Goal: Task Accomplishment & Management: Manage account settings

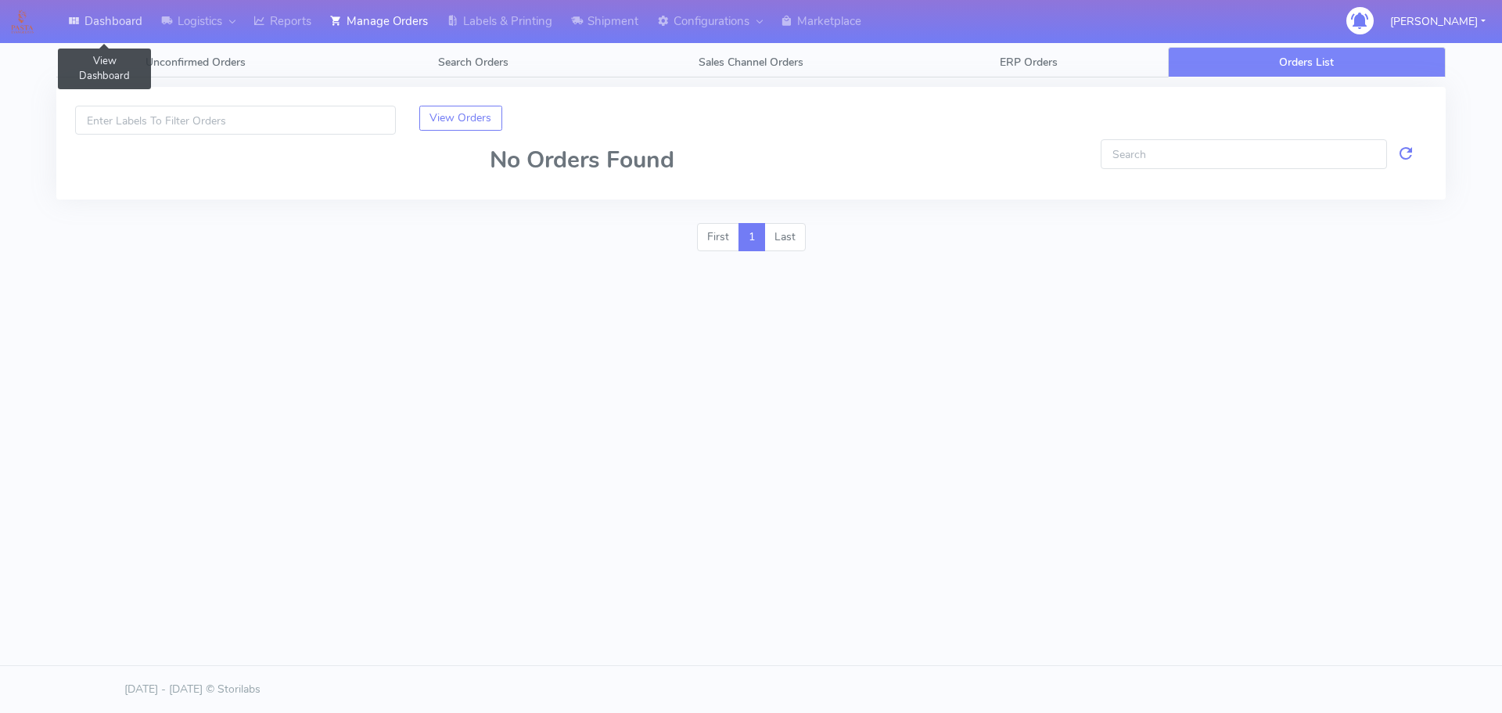
click at [108, 23] on link "Dashboard" at bounding box center [105, 21] width 93 height 43
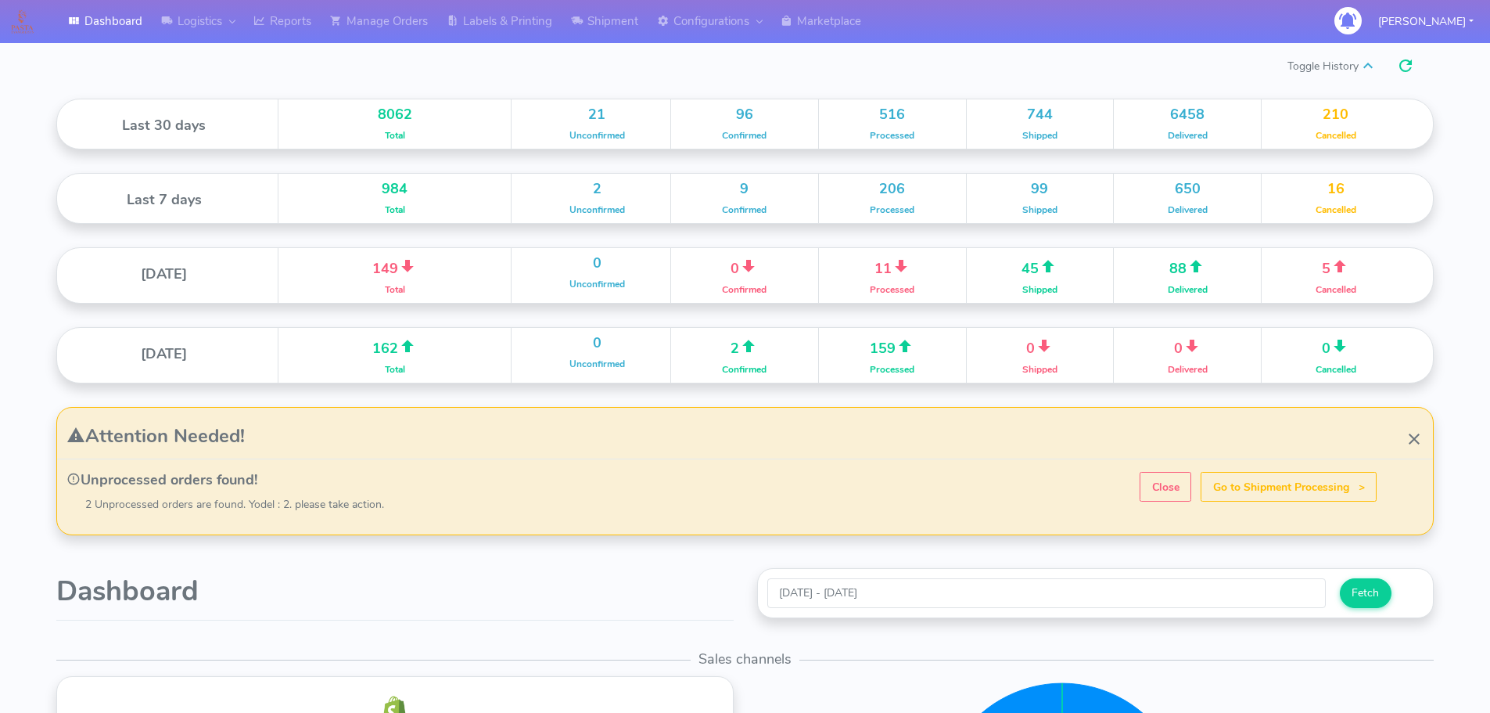
click at [271, 587] on h1 "Dashboard" at bounding box center [394, 591] width 677 height 31
click at [205, 13] on link "Logistics" at bounding box center [198, 21] width 92 height 43
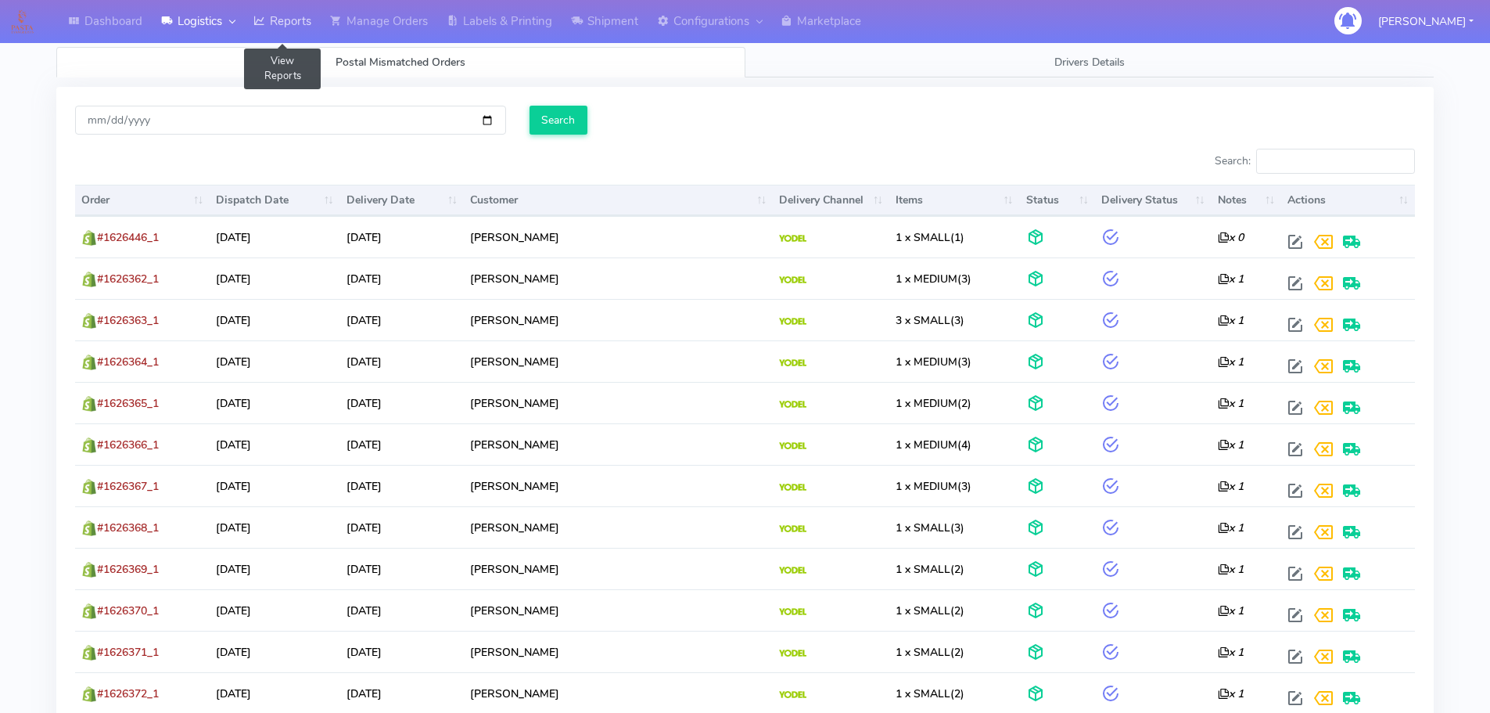
click at [289, 27] on link "Reports" at bounding box center [282, 21] width 77 height 43
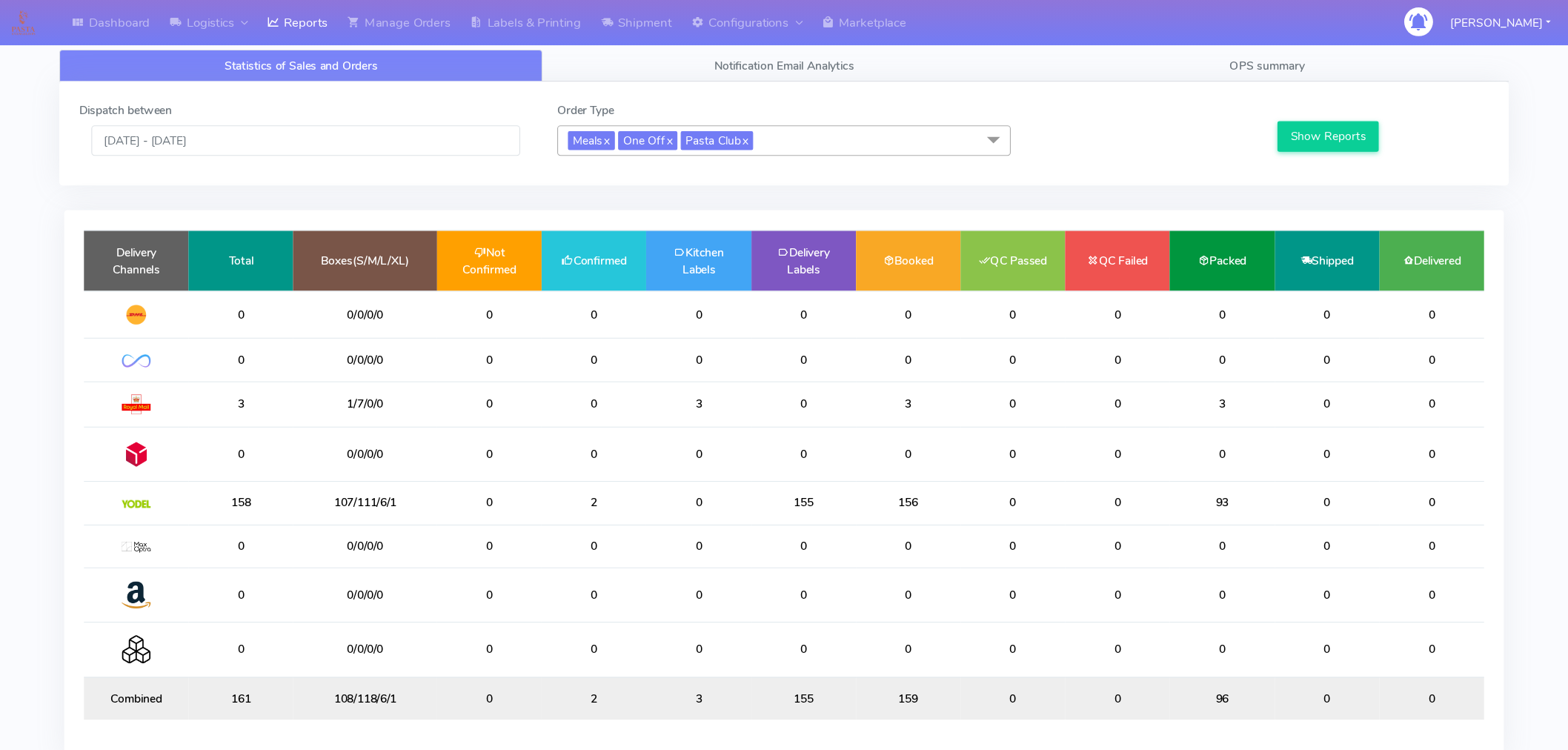
scroll to position [9, 0]
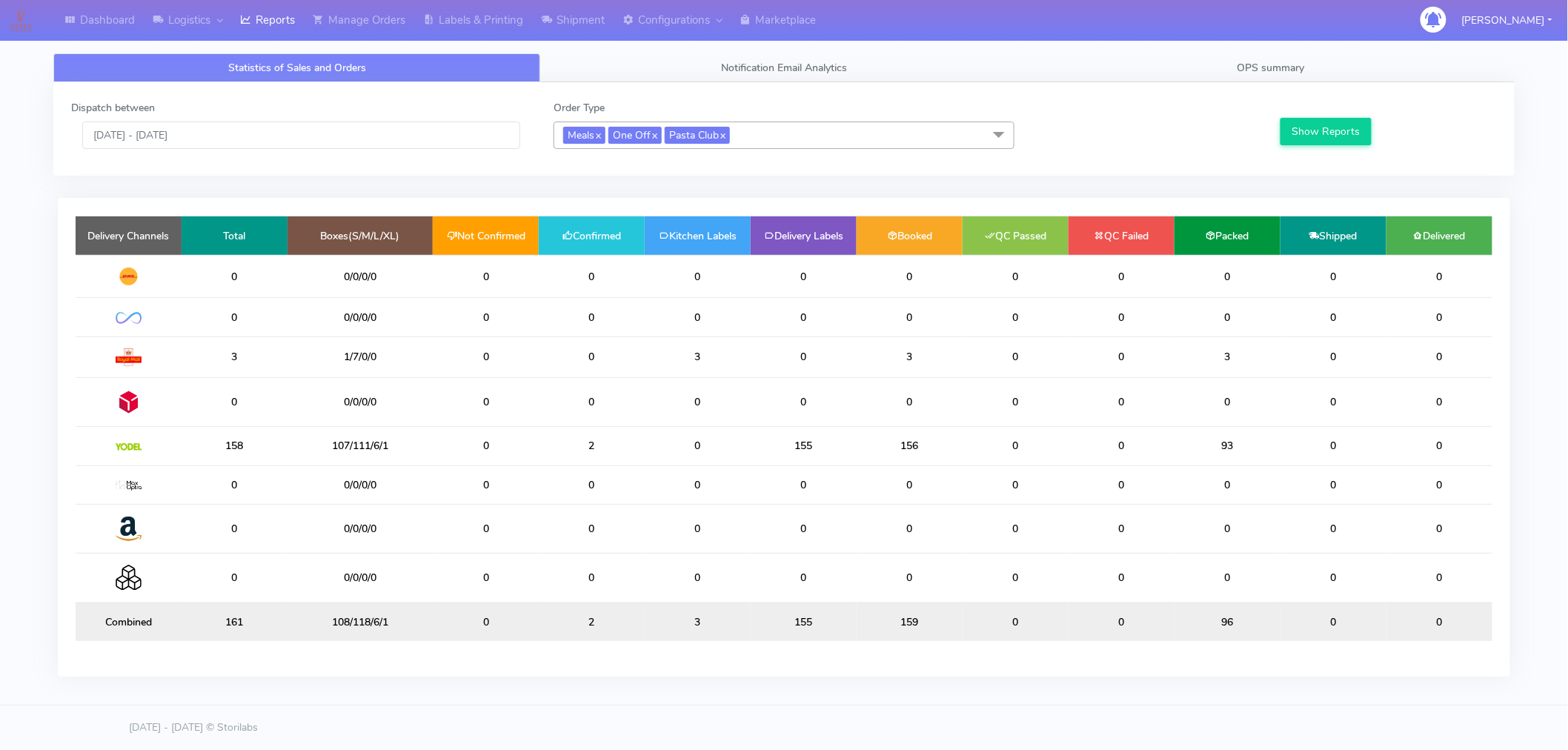
drag, startPoint x: 1398, startPoint y: 0, endPoint x: 1119, endPoint y: 134, distance: 309.5
click at [1119, 134] on div at bounding box center [1146, 125] width 242 height 49
drag, startPoint x: 94, startPoint y: 134, endPoint x: 224, endPoint y: 135, distance: 130.0
click at [224, 135] on input "[DATE] - [DATE]" at bounding box center [301, 134] width 438 height 27
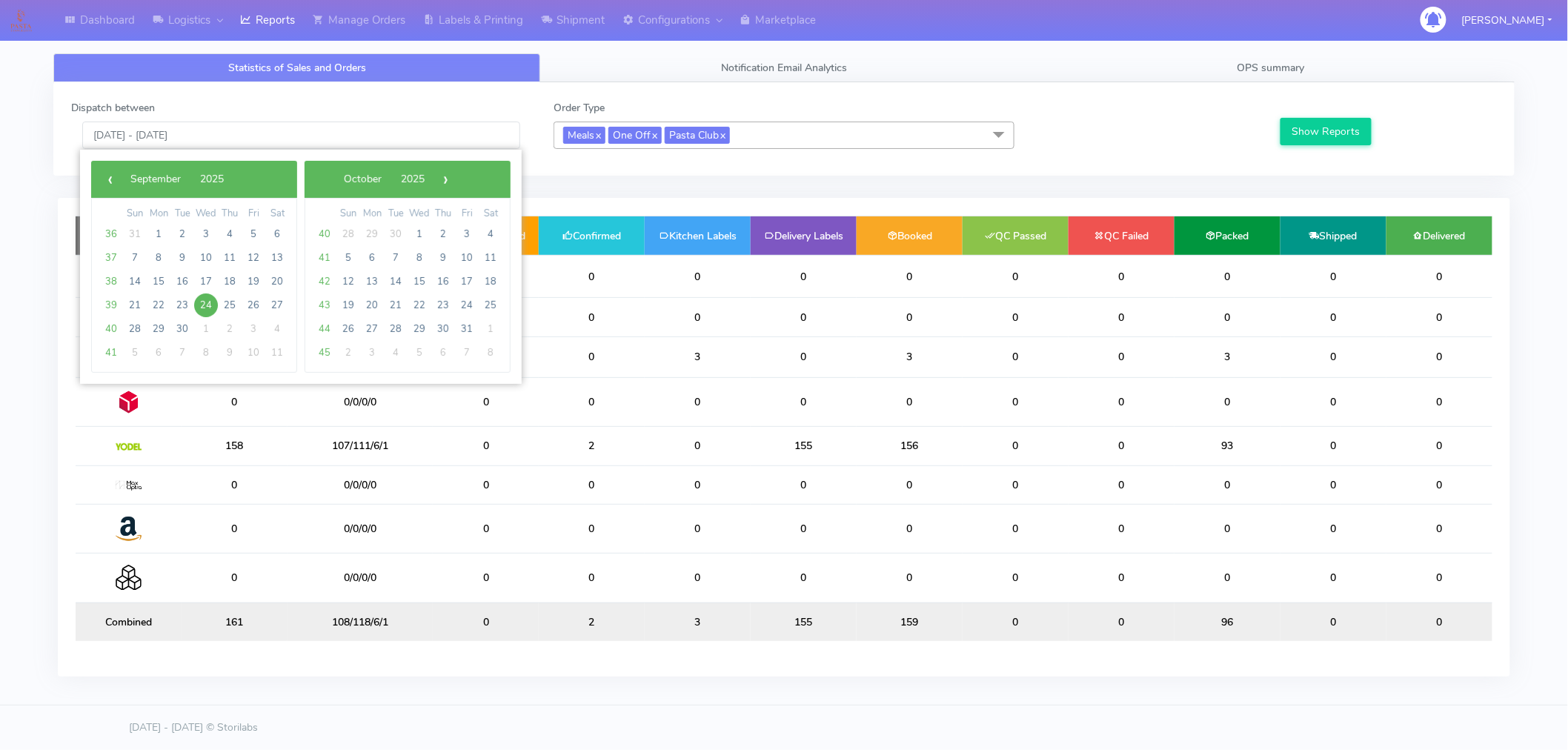
click at [596, 178] on div "Dispatch between [DATE] - [DATE] Order Type Meals x One Off x Pasta Club x Sele…" at bounding box center [784, 390] width 1484 height 616
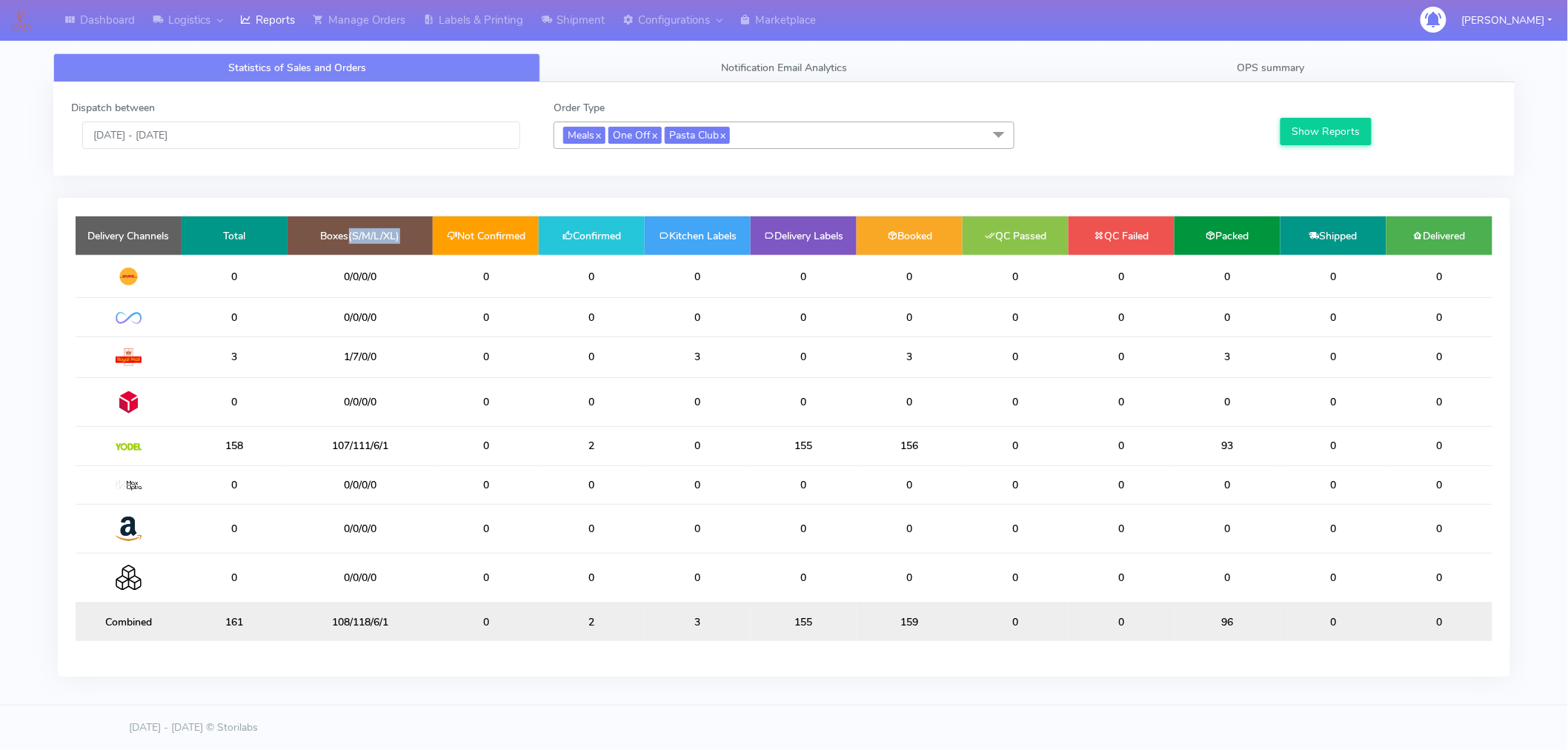
drag, startPoint x: 350, startPoint y: 240, endPoint x: 400, endPoint y: 243, distance: 50.1
click at [400, 243] on td "Boxes(S/M/L/XL)" at bounding box center [360, 235] width 145 height 39
click at [374, 243] on td "Boxes(S/M/L/XL)" at bounding box center [360, 235] width 145 height 39
click at [388, 243] on td "Boxes(S/M/L/XL)" at bounding box center [360, 235] width 145 height 39
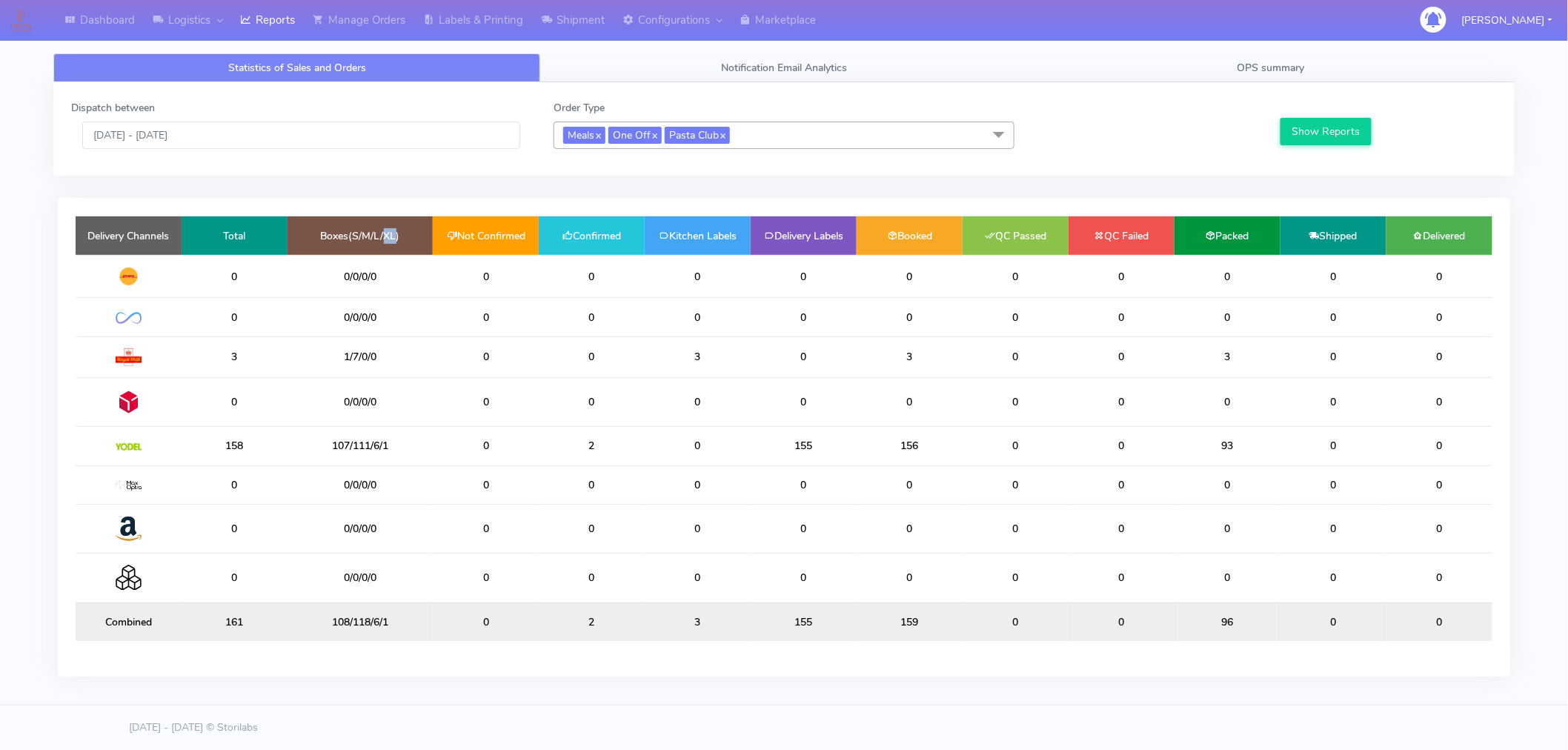
click at [388, 243] on td "Boxes(S/M/L/XL)" at bounding box center [360, 235] width 145 height 39
click at [353, 11] on link "Manage Orders" at bounding box center [359, 20] width 111 height 41
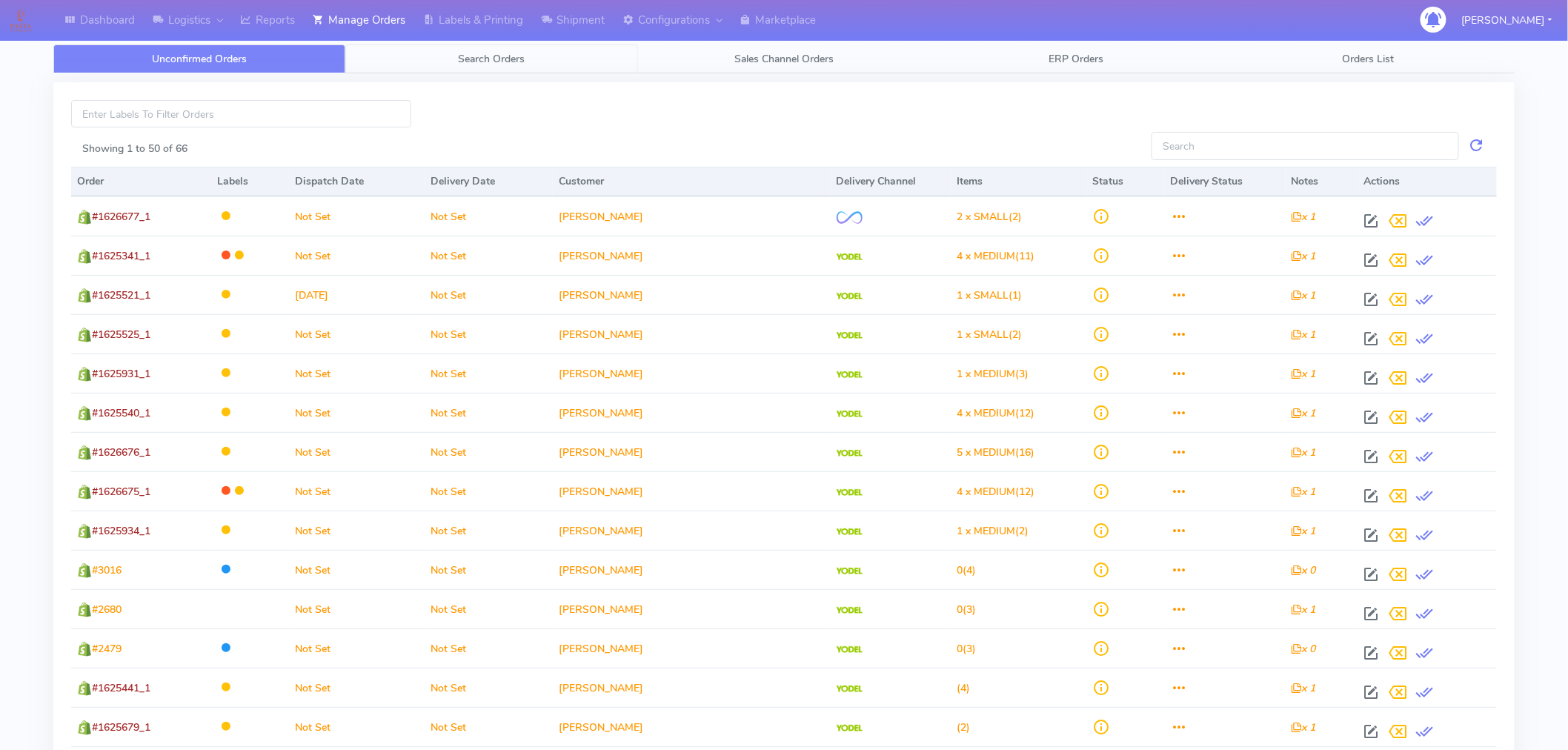
click at [490, 55] on span "Search Orders" at bounding box center [492, 59] width 66 height 14
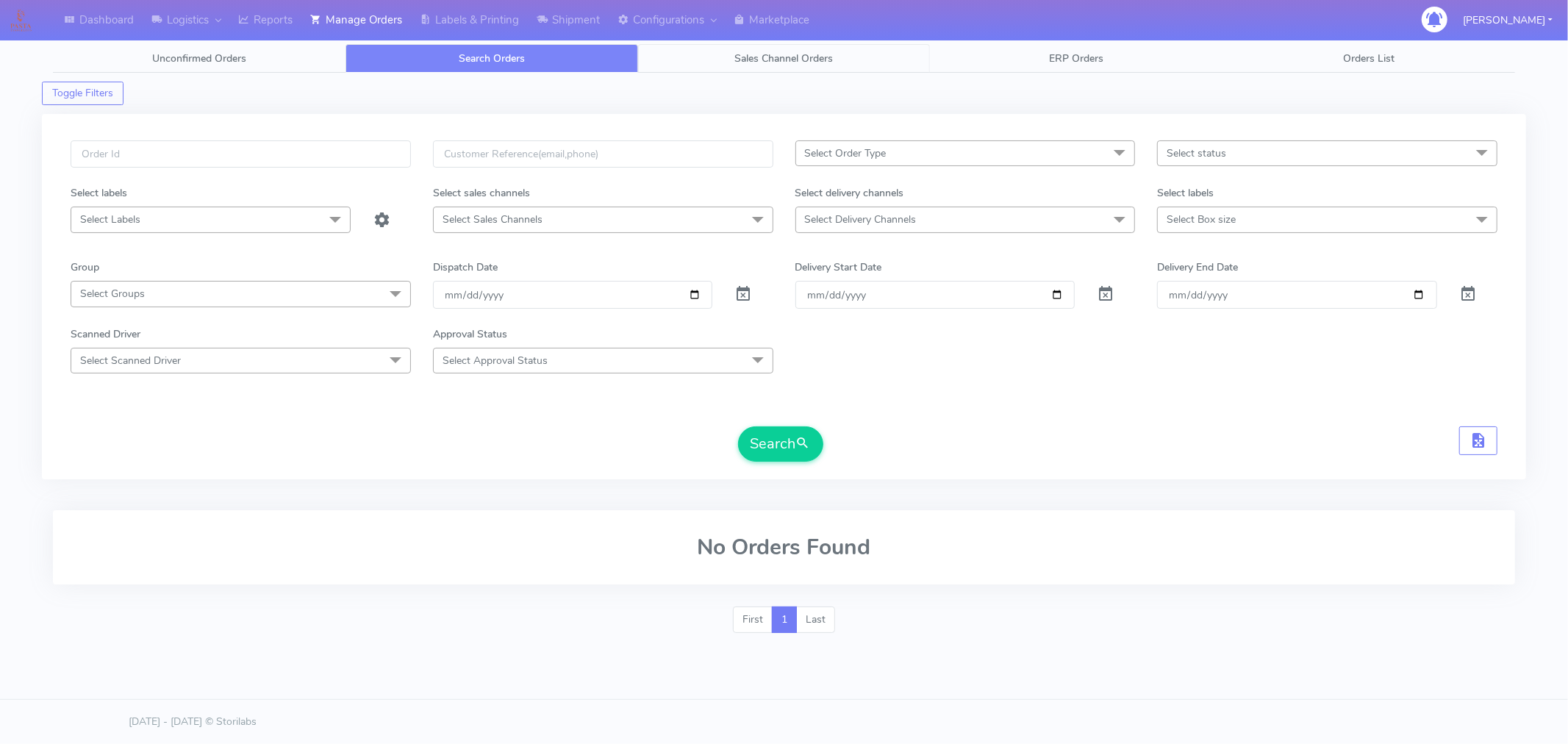
click at [782, 54] on span "Sales Channel Orders" at bounding box center [784, 58] width 99 height 14
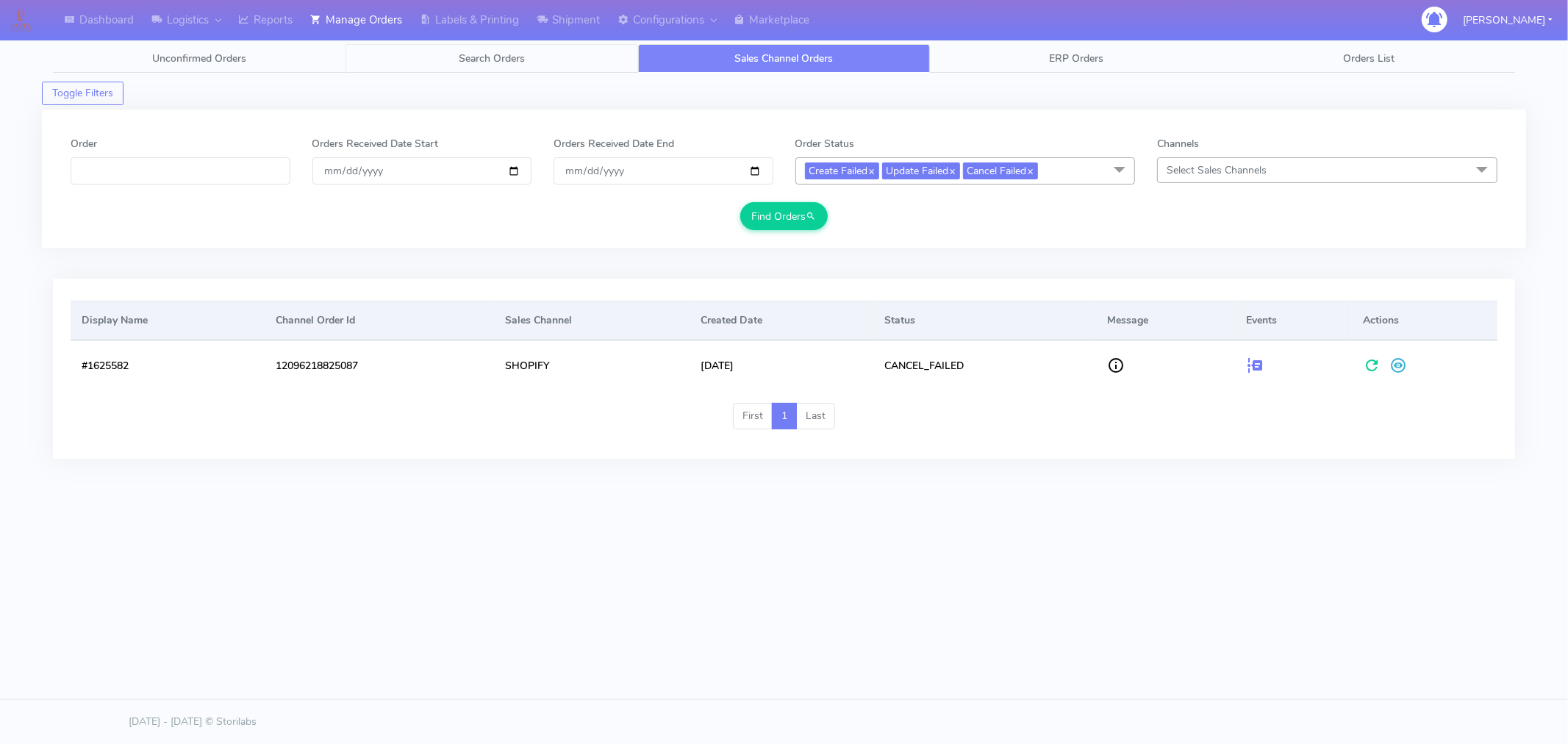
click at [489, 46] on link "Search Orders" at bounding box center [491, 58] width 292 height 29
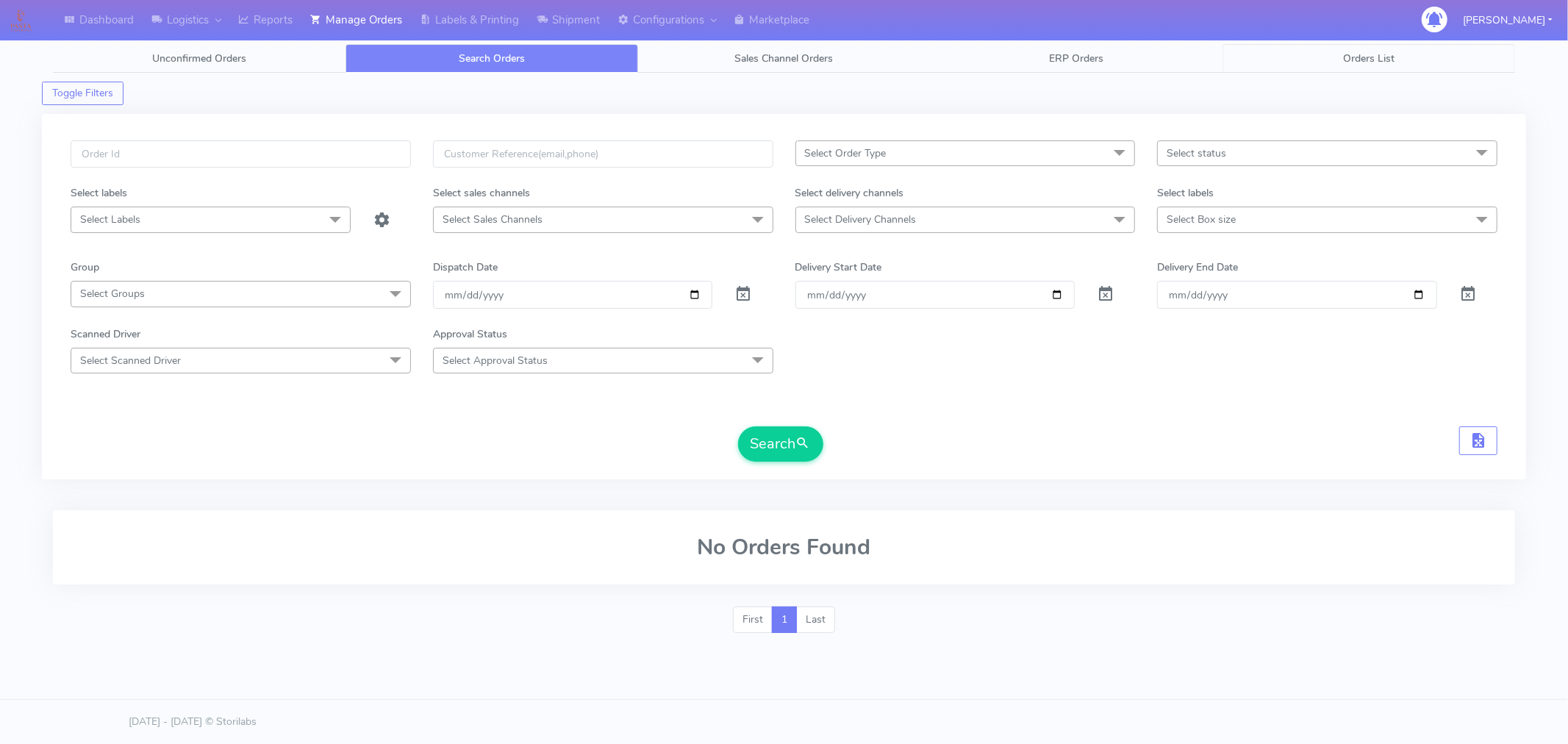
click at [1359, 56] on span "Orders List" at bounding box center [1368, 58] width 52 height 14
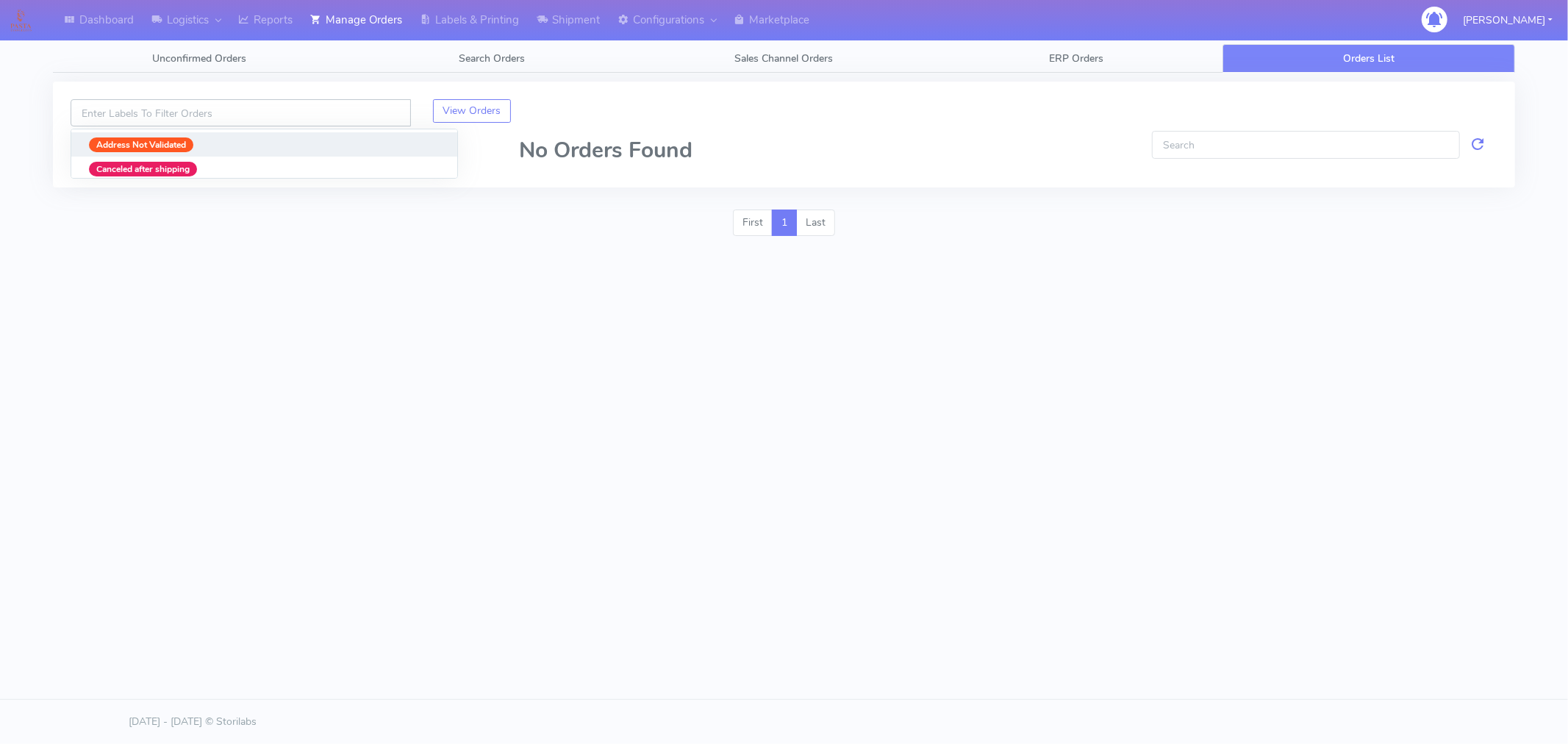
click at [292, 113] on input at bounding box center [241, 113] width 340 height 27
click at [166, 164] on strong "Canceled after shipping" at bounding box center [142, 169] width 93 height 12
type input "Canceled after shipping"
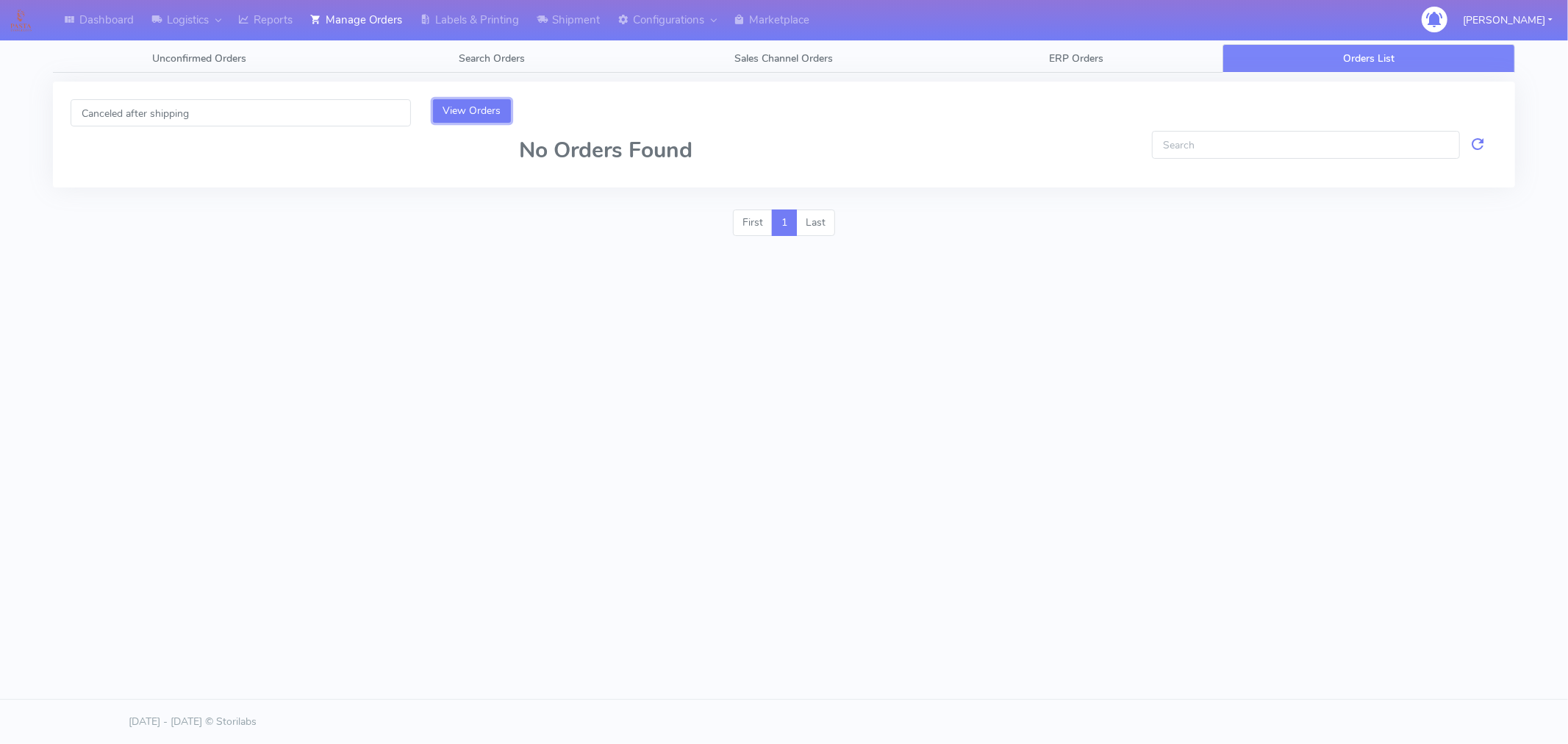
click at [478, 110] on button "View Orders" at bounding box center [473, 111] width 79 height 23
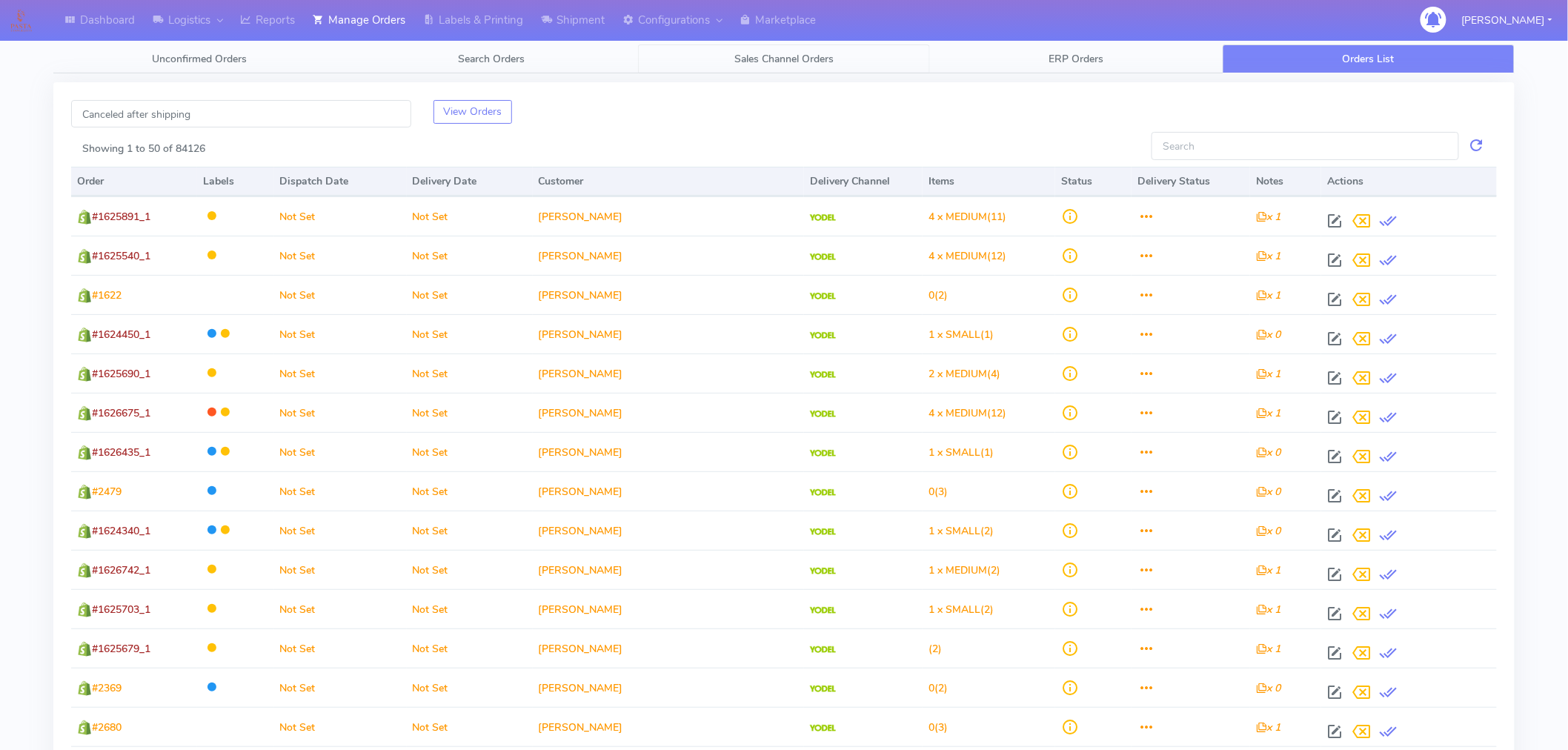
click at [782, 60] on span "Sales Channel Orders" at bounding box center [784, 59] width 99 height 14
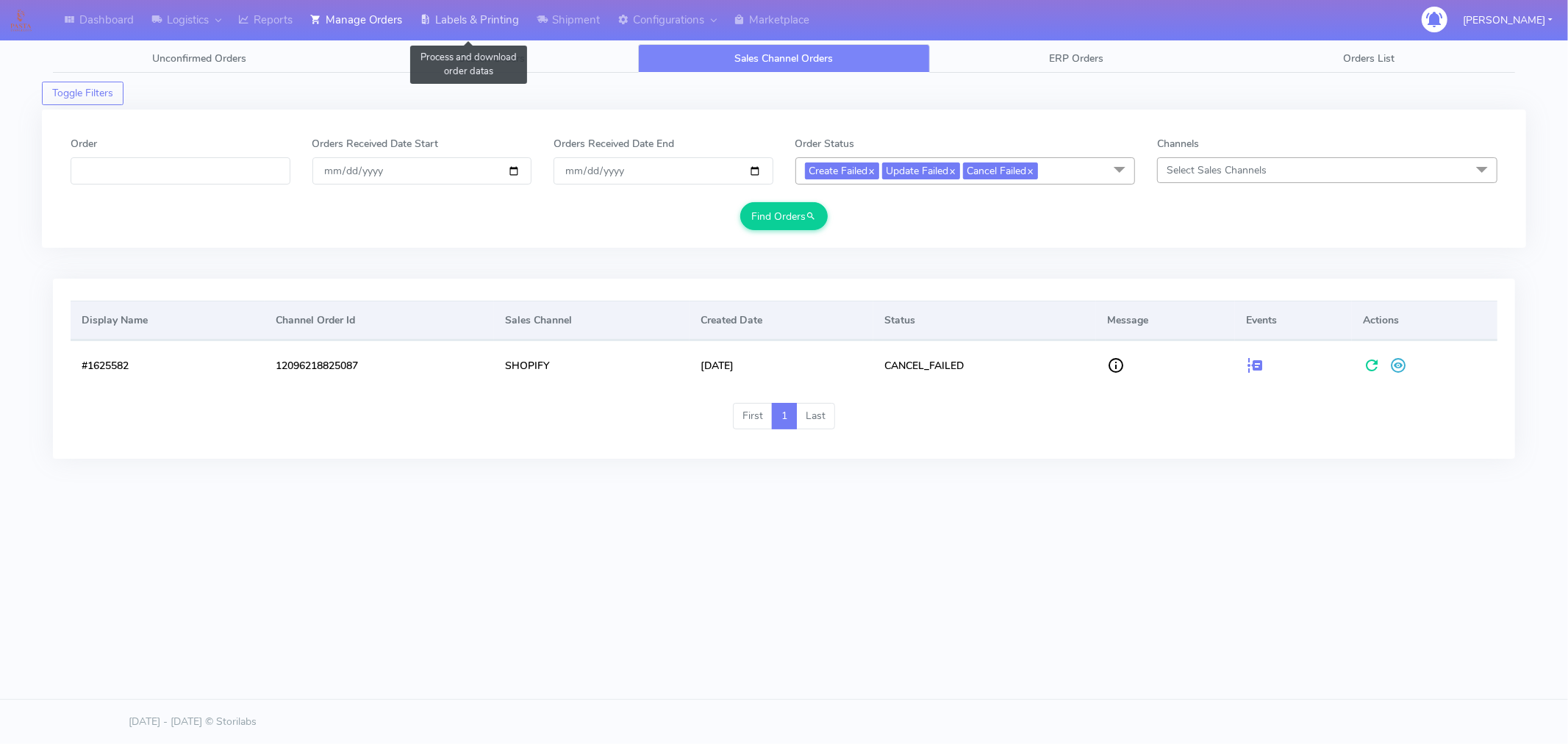
click at [468, 15] on link "Labels & Printing" at bounding box center [469, 20] width 116 height 40
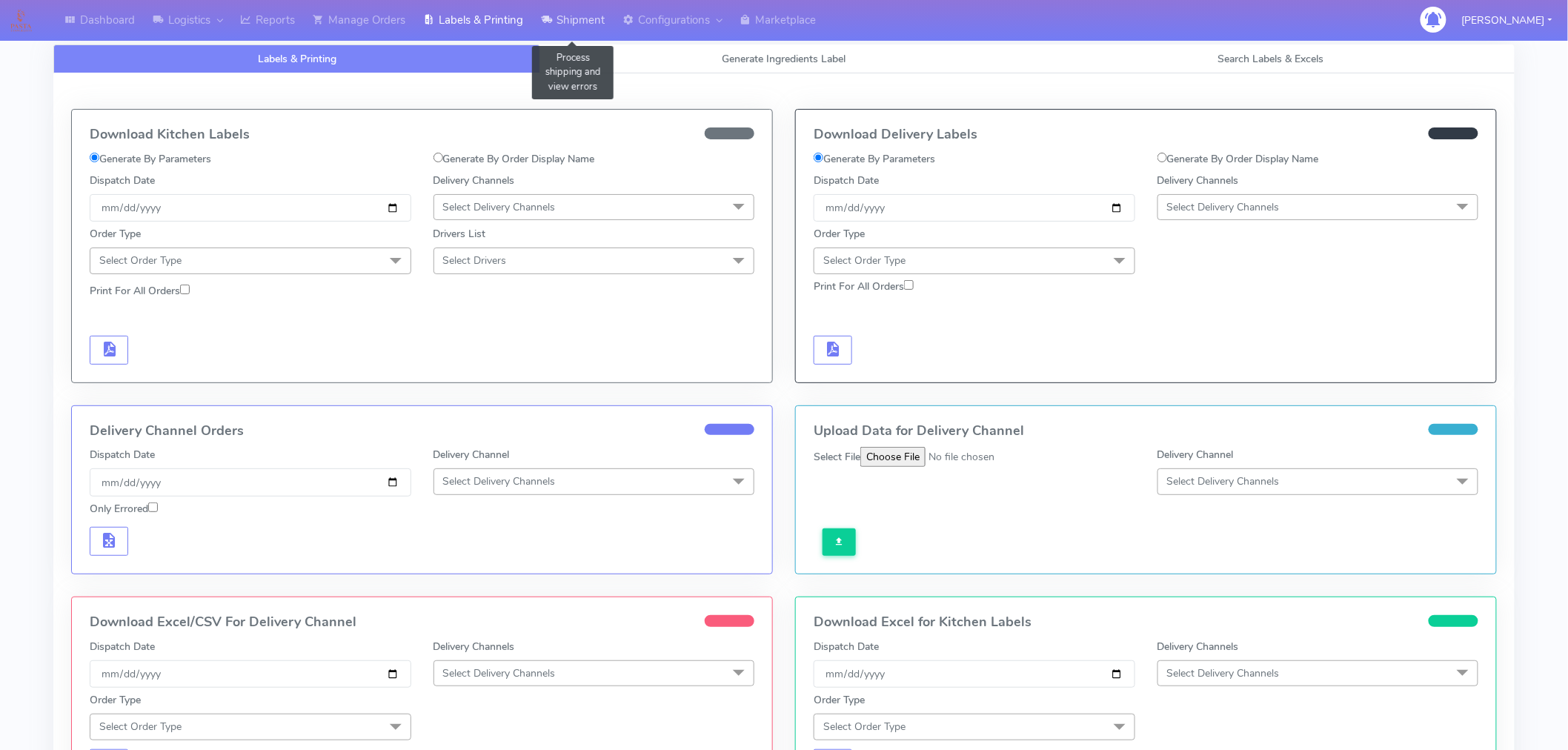
click at [579, 18] on link "Shipment" at bounding box center [573, 20] width 81 height 41
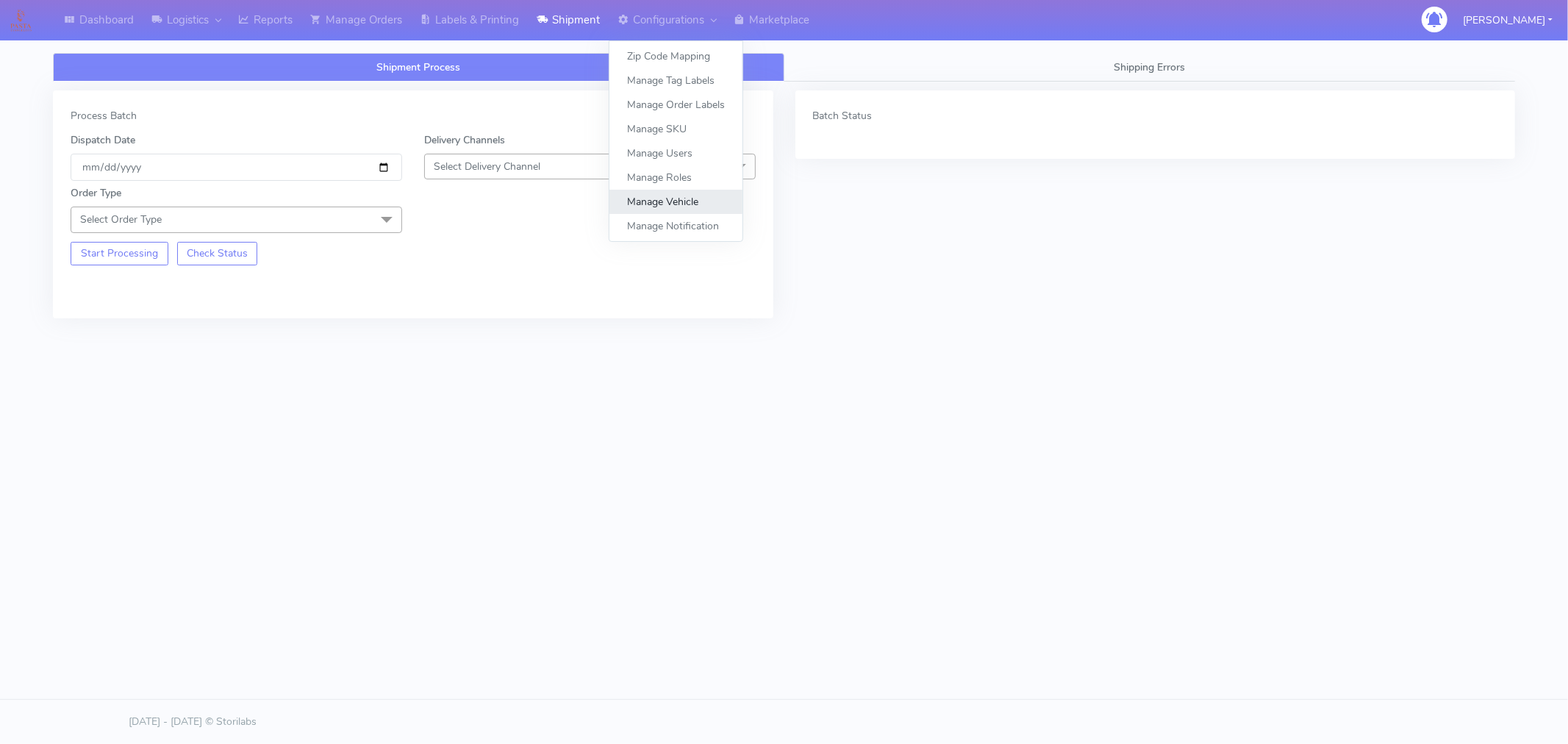
click at [703, 208] on link "Manage Vehicle" at bounding box center [676, 202] width 133 height 24
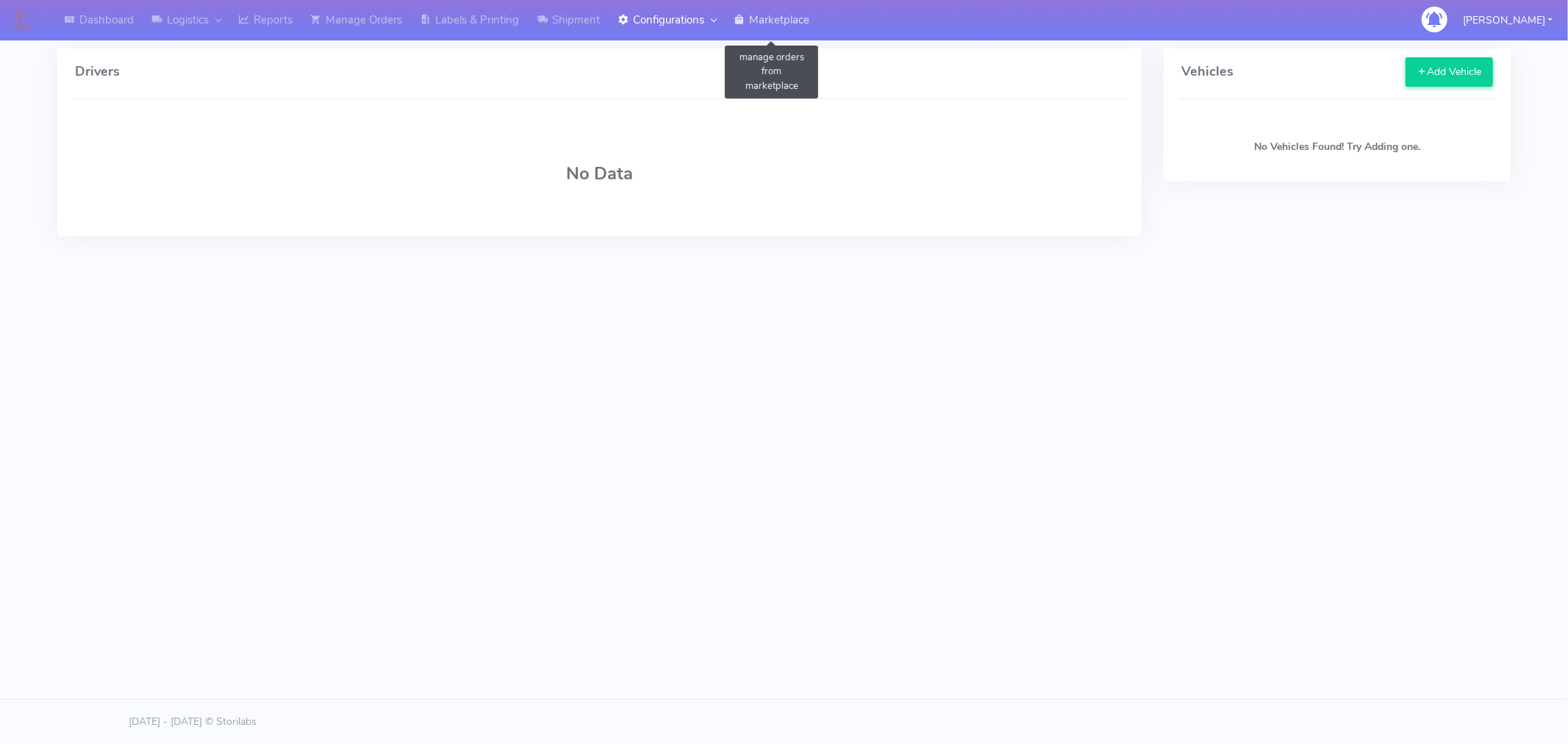
click at [788, 18] on link "Marketplace" at bounding box center [770, 20] width 93 height 40
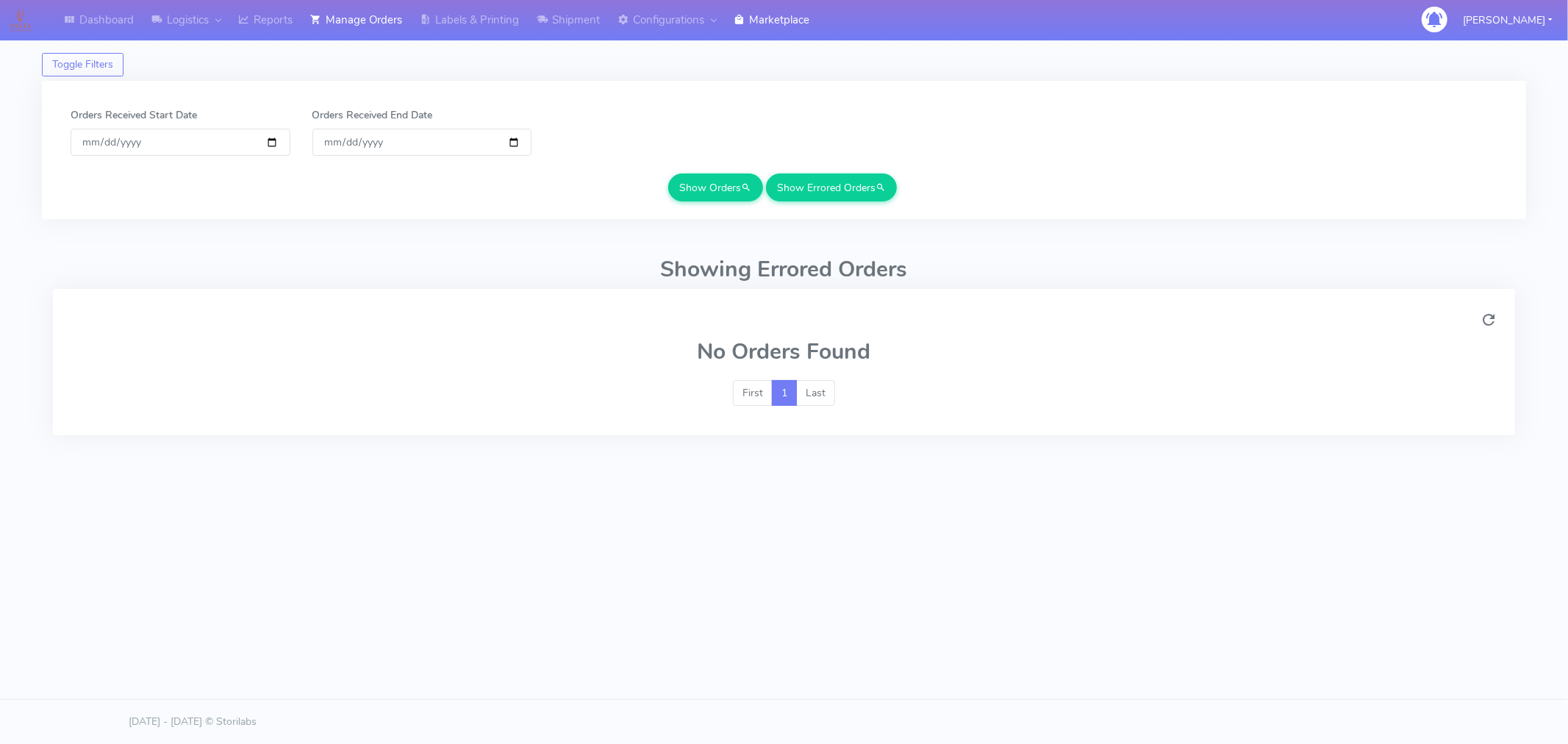
click at [322, 275] on h2 "Showing Errored Orders" at bounding box center [784, 270] width 1462 height 24
drag, startPoint x: 663, startPoint y: 263, endPoint x: 941, endPoint y: 271, distance: 278.1
click at [941, 271] on h2 "Showing Errored Orders" at bounding box center [784, 270] width 1462 height 24
click at [902, 265] on h2 "Showing Errored Orders" at bounding box center [784, 270] width 1462 height 24
click at [901, 265] on h2 "Showing Errored Orders" at bounding box center [784, 270] width 1462 height 24
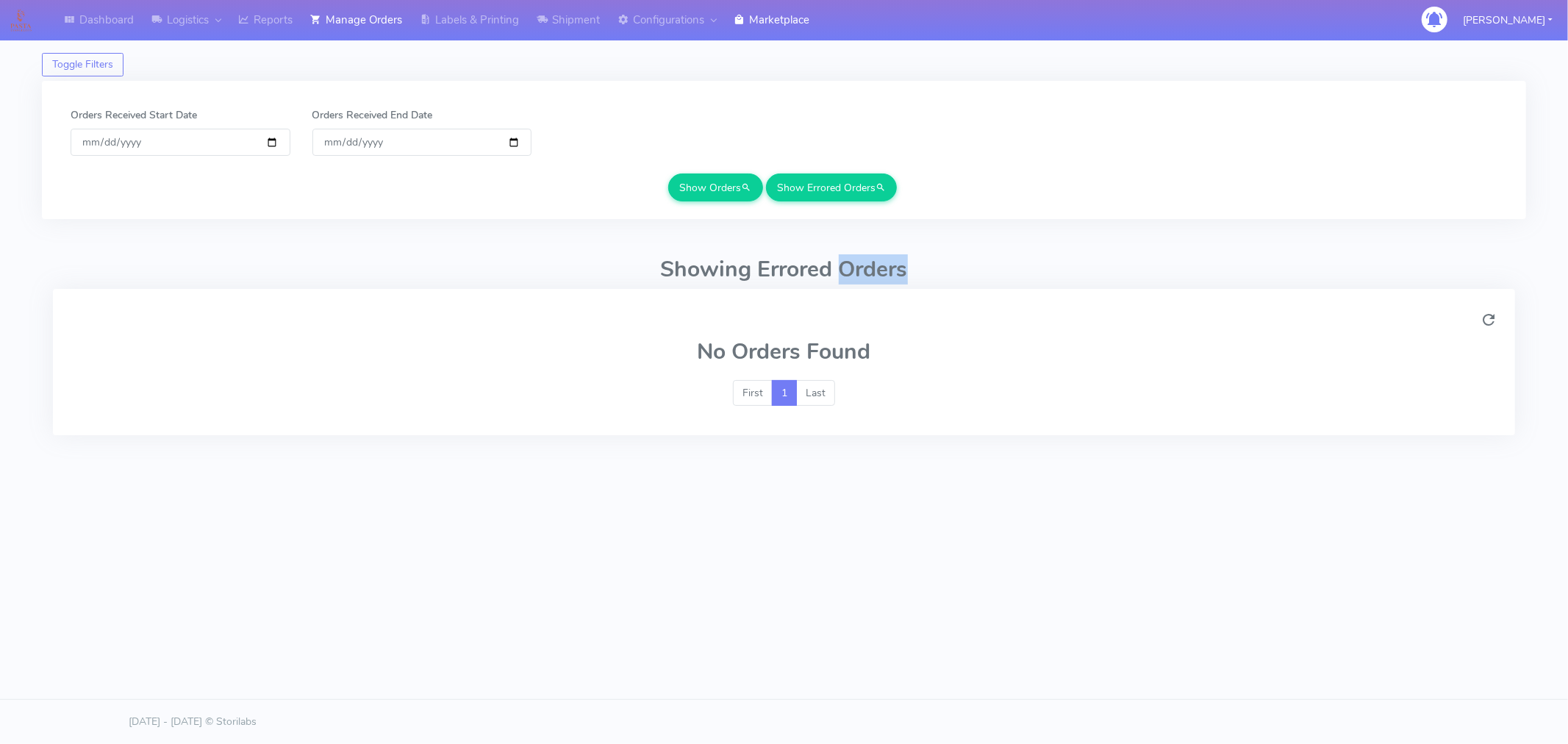
click at [1015, 312] on div at bounding box center [723, 319] width 1328 height 26
click at [118, 22] on link "Dashboard" at bounding box center [99, 20] width 87 height 40
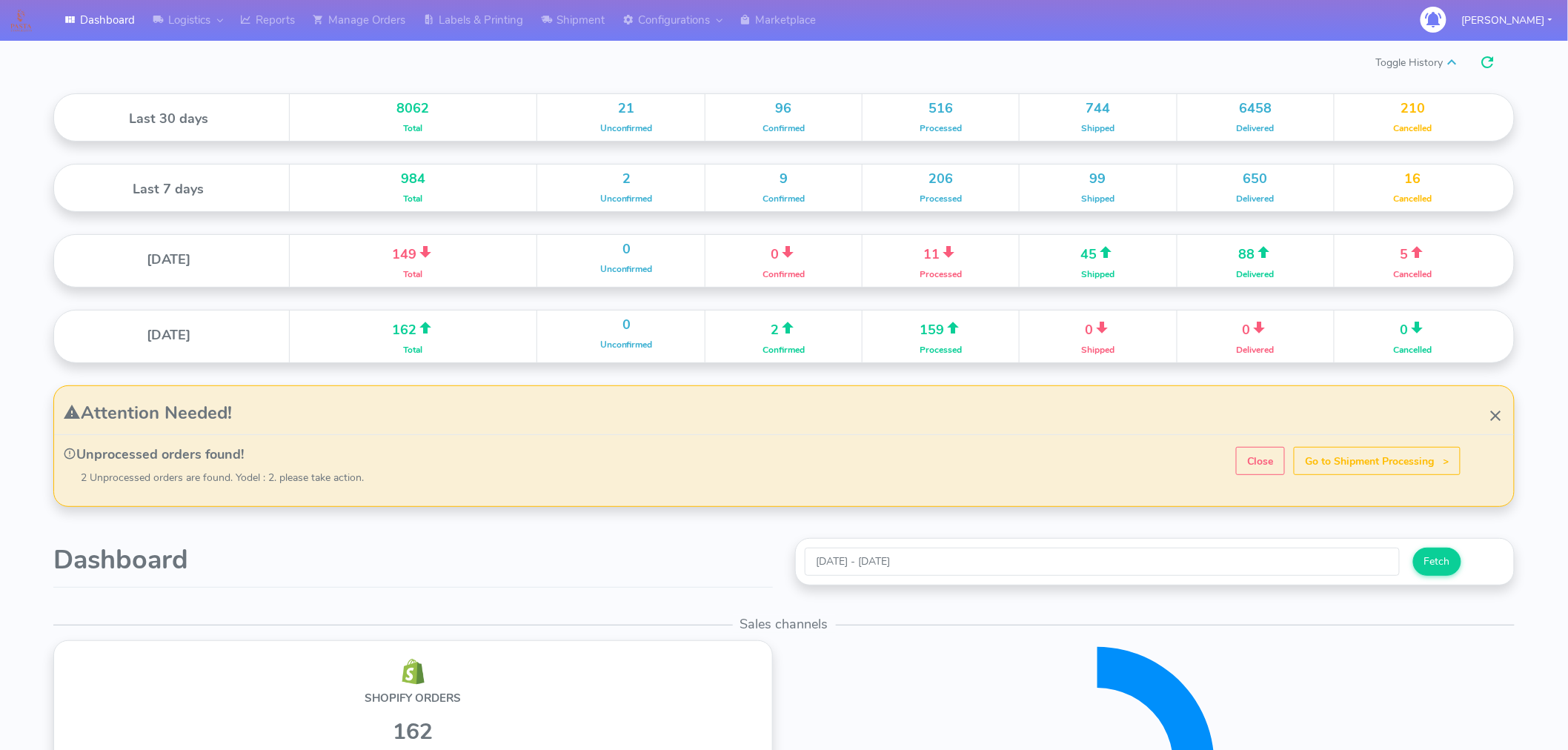
scroll to position [261, 730]
drag, startPoint x: 131, startPoint y: 117, endPoint x: 224, endPoint y: 116, distance: 93.0
click at [224, 116] on h4 "Last 30 days" at bounding box center [169, 119] width 220 height 15
click at [246, 60] on div "Toggle History" at bounding box center [784, 62] width 1484 height 27
click at [238, 70] on div "Toggle History" at bounding box center [784, 62] width 1484 height 27
